Goal: Communication & Community: Participate in discussion

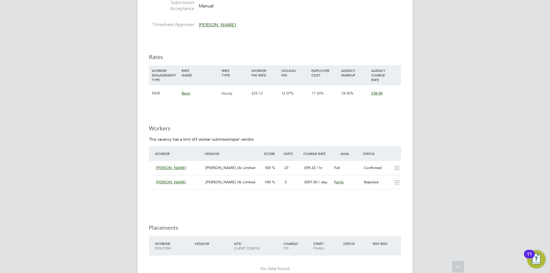
scroll to position [1030, 0]
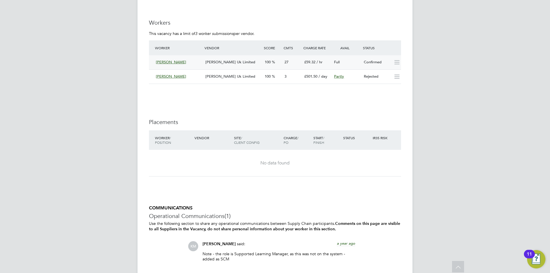
click at [231, 63] on span "[PERSON_NAME] Uk Limited" at bounding box center [230, 62] width 50 height 5
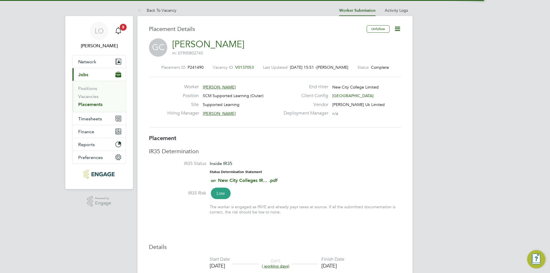
scroll to position [3, 3]
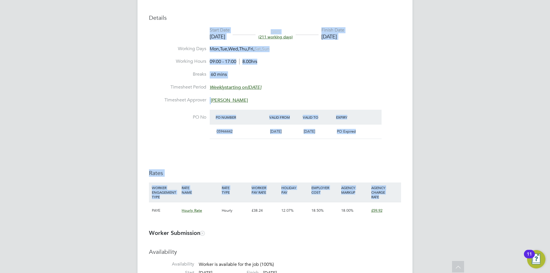
drag, startPoint x: 503, startPoint y: 188, endPoint x: 464, endPoint y: 5, distance: 187.8
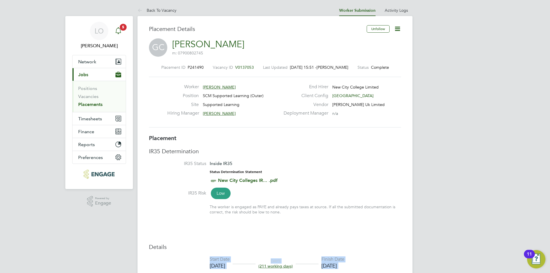
click at [120, 31] on icon "Main navigation" at bounding box center [118, 30] width 7 height 7
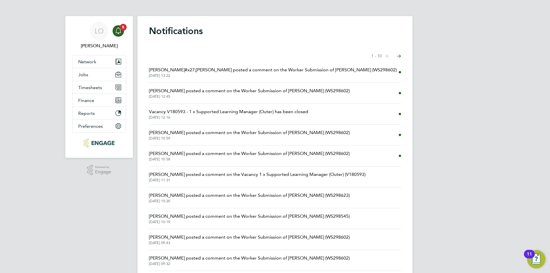
click at [256, 70] on span "[PERSON_NAME]#x27;[PERSON_NAME] posted a comment on the Worker Submission of [P…" at bounding box center [273, 69] width 248 height 7
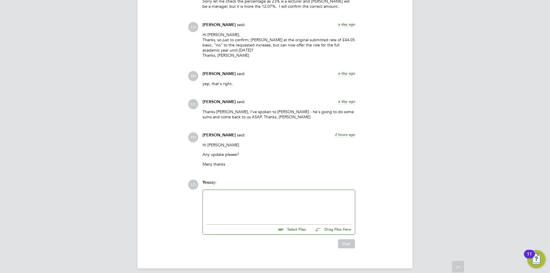
click at [224, 196] on div at bounding box center [278, 205] width 145 height 25
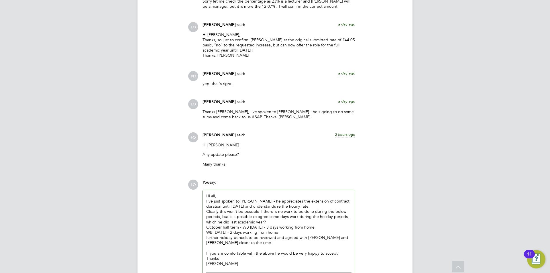
click at [226, 209] on div "Clearly this won't be possible if there is no work to be done during the below …" at bounding box center [278, 217] width 145 height 16
click at [206, 223] on div "Hi all, I've just spoken to [PERSON_NAME] - he appreciates the extension of con…" at bounding box center [279, 230] width 152 height 80
click at [207, 224] on div "October half term - WB [DATE] - 3 days working from home" at bounding box center [278, 226] width 145 height 5
click at [206, 230] on div "WB [DATE] - 2 days working from home" at bounding box center [278, 232] width 145 height 5
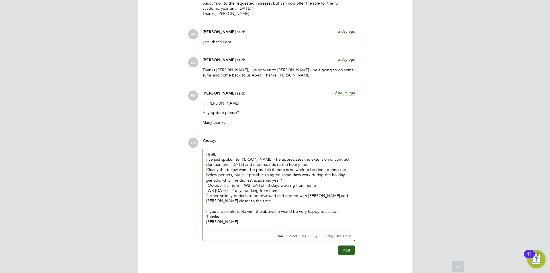
scroll to position [1431, 0]
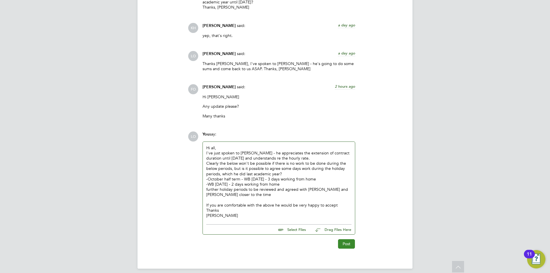
click at [347, 239] on button "Post" at bounding box center [346, 243] width 17 height 9
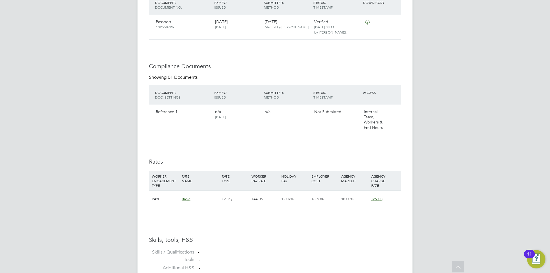
scroll to position [0, 0]
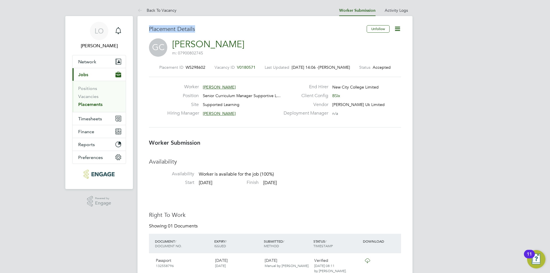
drag, startPoint x: 164, startPoint y: 31, endPoint x: 202, endPoint y: 32, distance: 38.1
click at [178, 29] on h3 "Placement Details" at bounding box center [255, 28] width 213 height 7
